Goal: Information Seeking & Learning: Learn about a topic

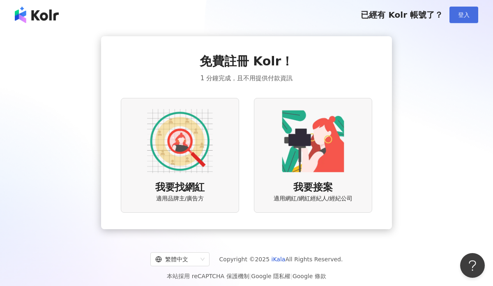
click at [461, 14] on span "登入" at bounding box center [465, 15] width 12 height 7
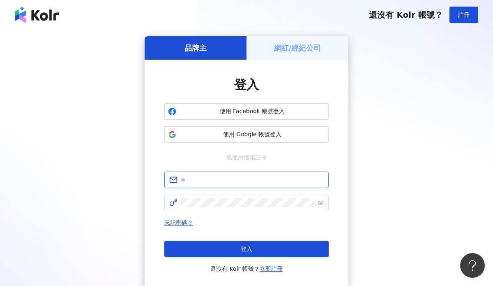
click at [218, 182] on input "text" at bounding box center [252, 179] width 143 height 9
type input "**********"
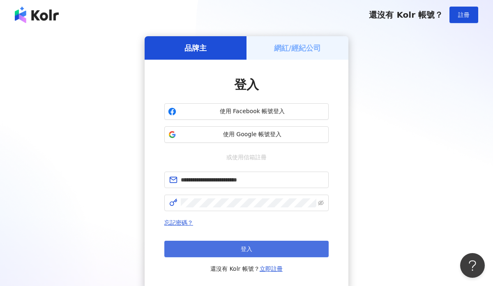
click at [215, 248] on button "登入" at bounding box center [246, 249] width 164 height 16
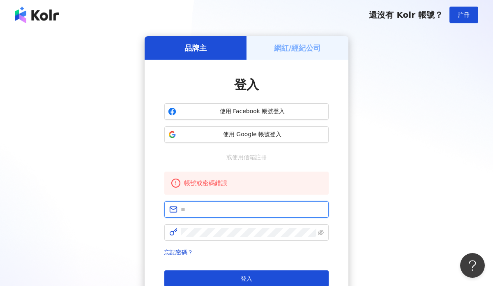
click at [221, 206] on input "text" at bounding box center [252, 209] width 143 height 9
type input "**********"
click at [215, 208] on input "**********" at bounding box center [252, 209] width 143 height 9
drag, startPoint x: 218, startPoint y: 208, endPoint x: 170, endPoint y: 208, distance: 47.7
click at [170, 208] on span "**********" at bounding box center [246, 209] width 164 height 16
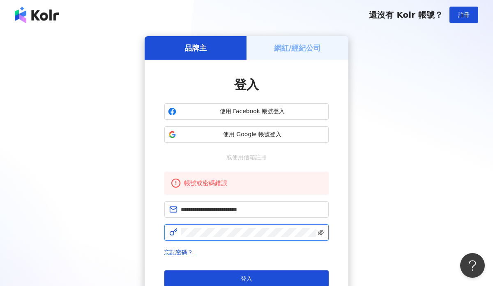
click at [322, 232] on icon "eye-invisible" at bounding box center [321, 232] width 6 height 6
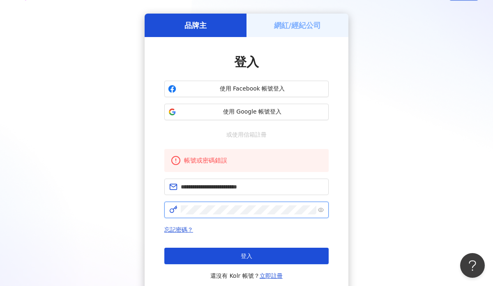
scroll to position [25, 0]
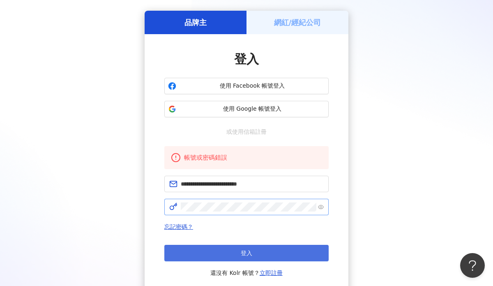
click at [279, 250] on button "登入" at bounding box center [246, 253] width 164 height 16
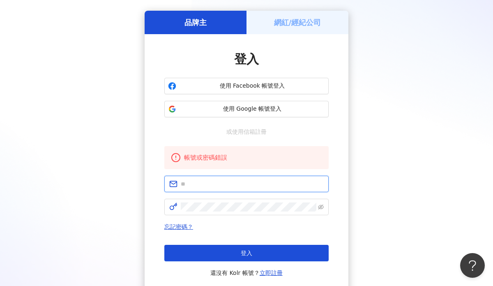
click at [256, 181] on input "text" at bounding box center [252, 183] width 143 height 9
type input "**********"
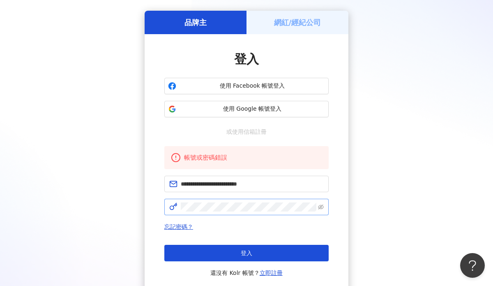
click at [229, 201] on span at bounding box center [246, 207] width 164 height 16
click at [324, 205] on icon "eye-invisible" at bounding box center [321, 207] width 6 height 6
click at [165, 197] on form "**********" at bounding box center [246, 195] width 164 height 39
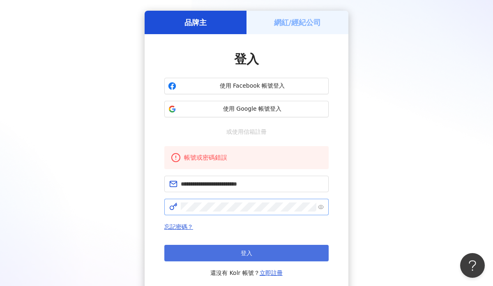
click at [211, 255] on button "登入" at bounding box center [246, 253] width 164 height 16
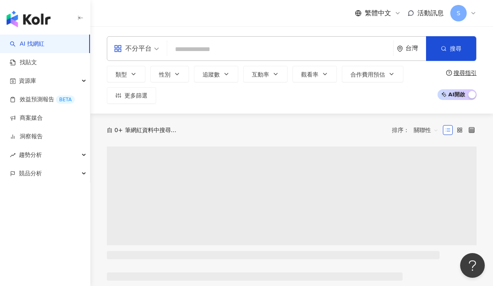
click at [211, 50] on input "search" at bounding box center [281, 50] width 220 height 16
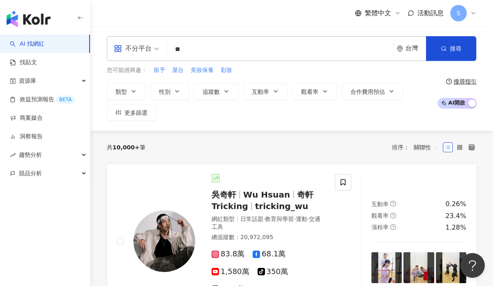
type input "*"
type input "**"
click at [442, 47] on icon "button" at bounding box center [444, 49] width 6 height 6
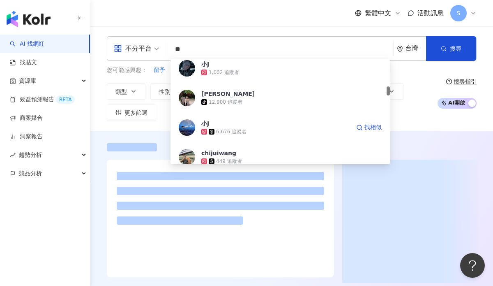
scroll to position [329, 0]
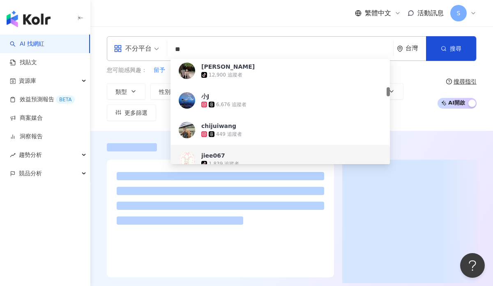
click at [286, 244] on div at bounding box center [221, 207] width 208 height 76
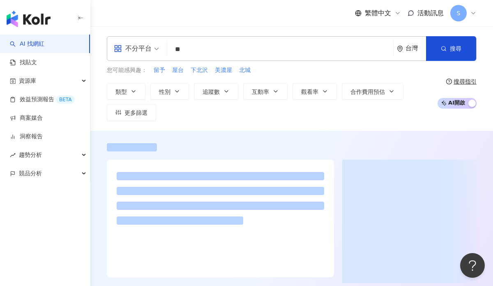
click at [248, 47] on input "**" at bounding box center [281, 50] width 220 height 16
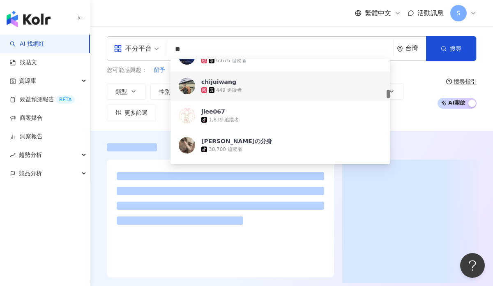
scroll to position [374, 0]
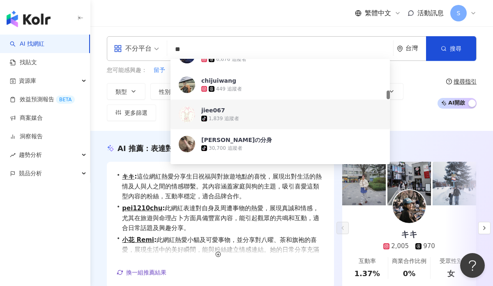
click at [250, 117] on div "tiktok-icon 1,839 追蹤者" at bounding box center [292, 118] width 181 height 8
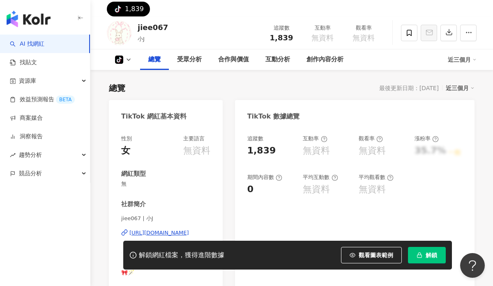
scroll to position [92, 0]
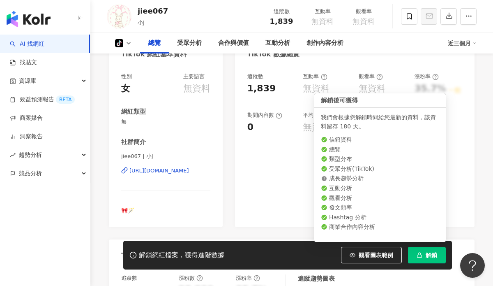
click at [432, 253] on span "解鎖" at bounding box center [432, 255] width 12 height 7
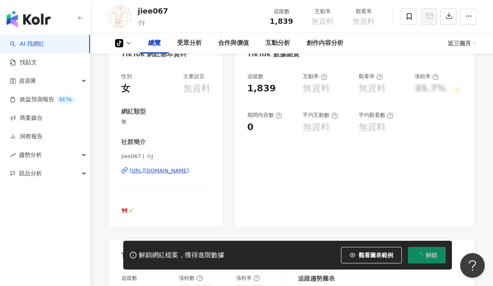
scroll to position [0, 0]
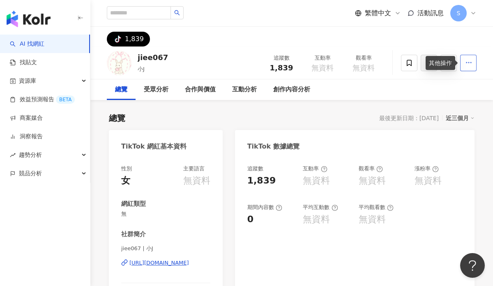
click at [466, 64] on icon "button" at bounding box center [469, 62] width 7 height 7
click at [402, 74] on div at bounding box center [439, 63] width 76 height 25
click at [469, 63] on circle "button" at bounding box center [469, 62] width 1 height 1
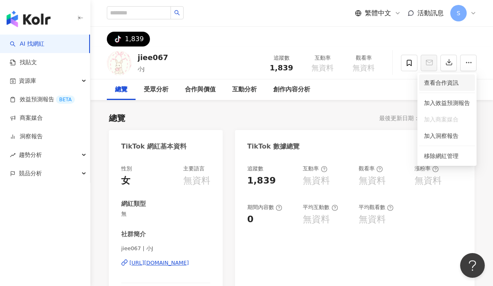
click at [448, 81] on span "查看合作資訊" at bounding box center [447, 82] width 46 height 9
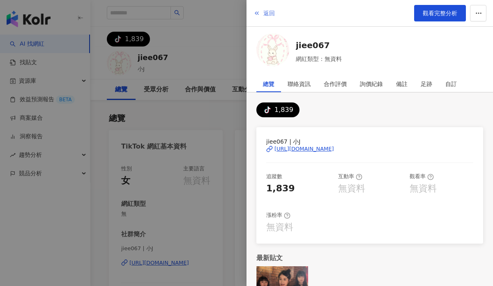
click at [266, 14] on span "返回" at bounding box center [270, 13] width 12 height 7
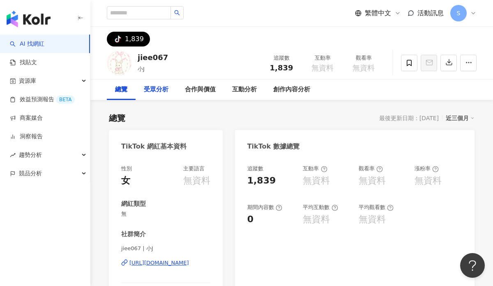
click at [163, 88] on div "受眾分析" at bounding box center [156, 90] width 25 height 10
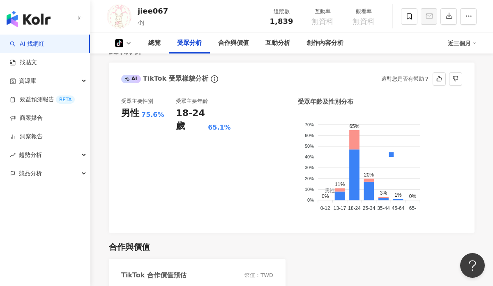
scroll to position [480, 0]
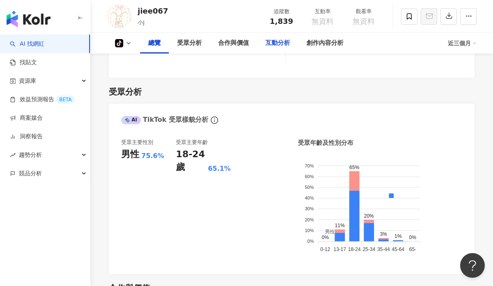
click at [271, 49] on div "互動分析" at bounding box center [277, 43] width 41 height 21
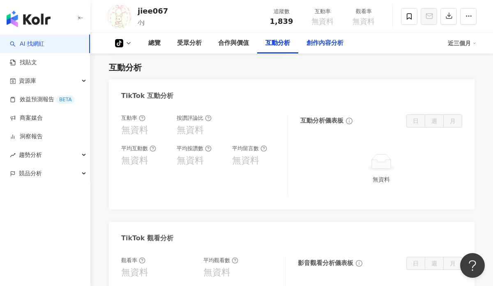
click at [305, 38] on div "創作內容分析" at bounding box center [325, 43] width 53 height 21
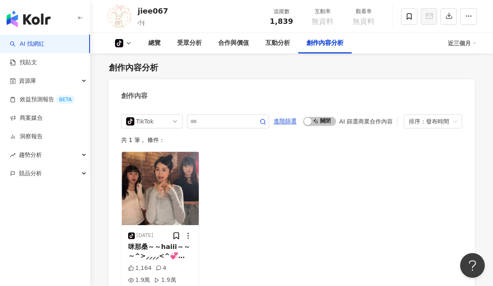
click at [122, 42] on icon at bounding box center [119, 43] width 8 height 8
click at [164, 44] on div "總覽" at bounding box center [154, 43] width 29 height 21
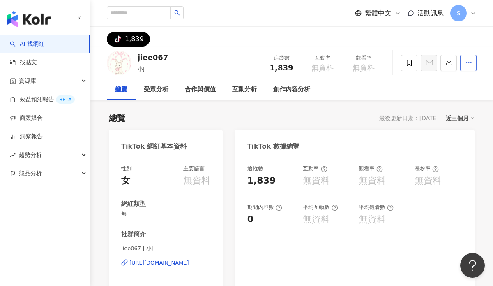
click at [464, 69] on button "button" at bounding box center [469, 63] width 16 height 16
